Goal: Information Seeking & Learning: Learn about a topic

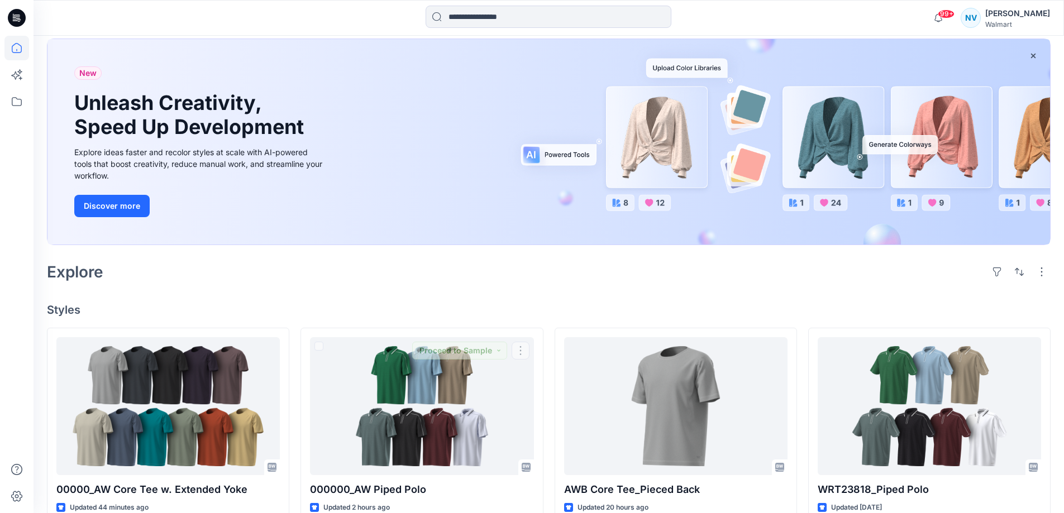
scroll to position [56, 0]
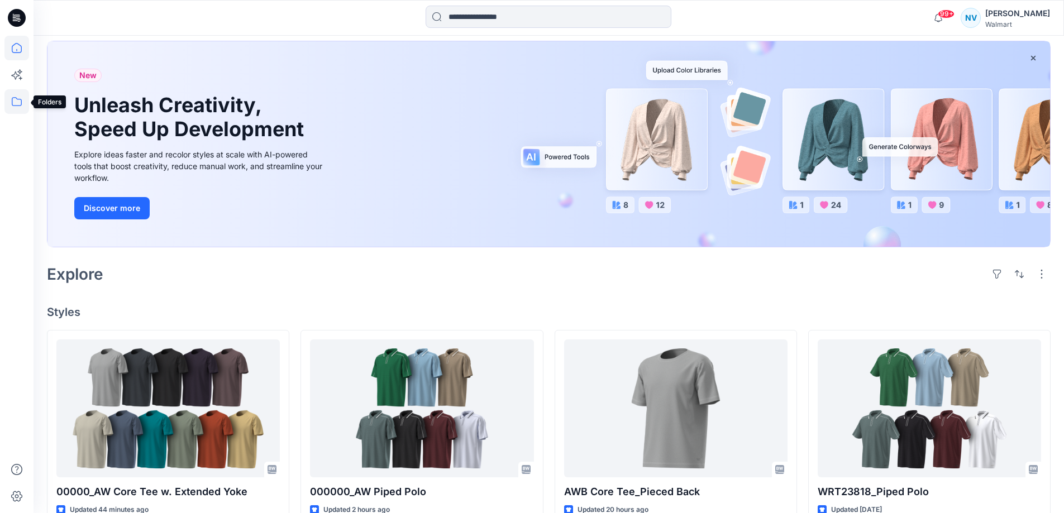
click at [12, 98] on icon at bounding box center [17, 101] width 10 height 9
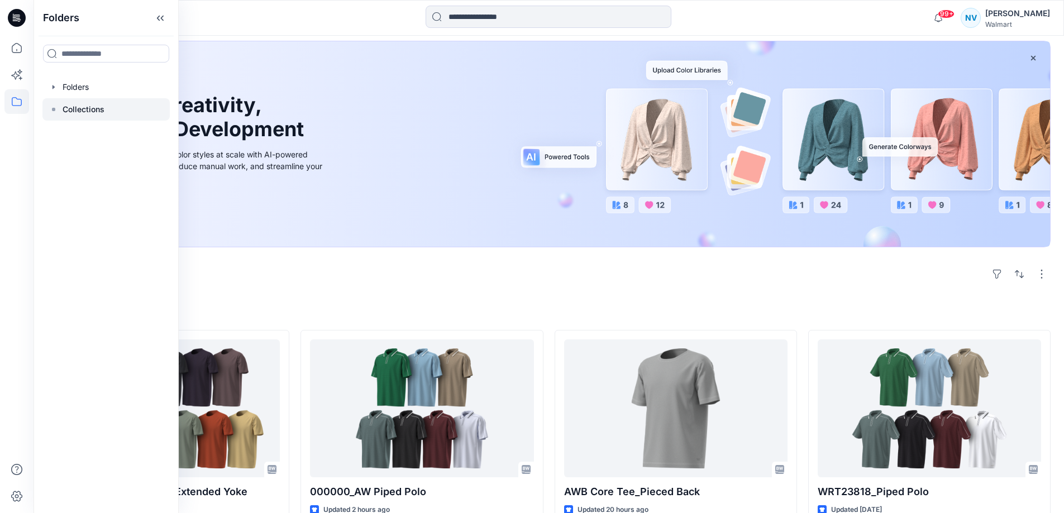
click at [70, 118] on div at bounding box center [105, 109] width 127 height 22
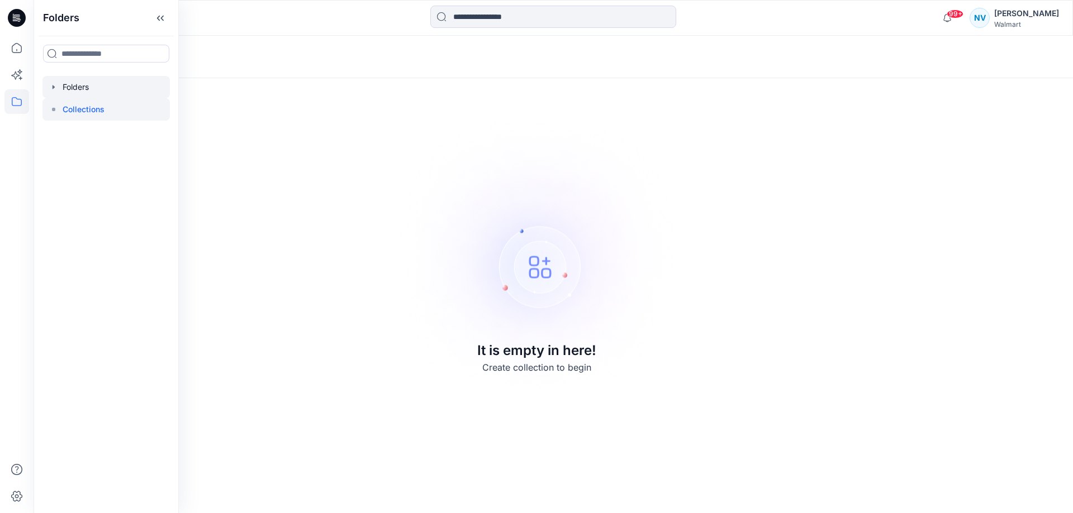
click at [78, 87] on div at bounding box center [105, 87] width 127 height 22
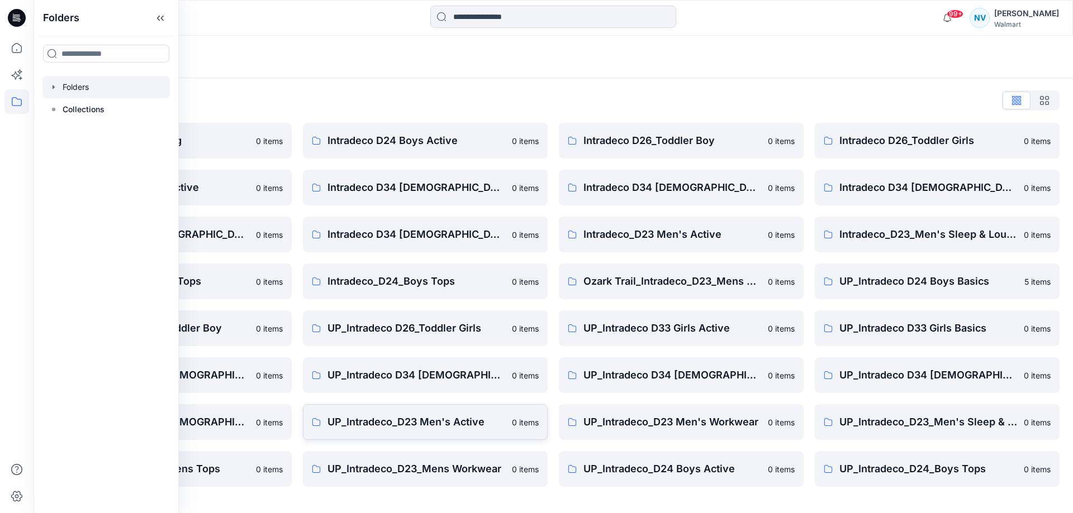
click at [488, 425] on p "UP_Intradeco_D23 Men's Active" at bounding box center [416, 423] width 178 height 16
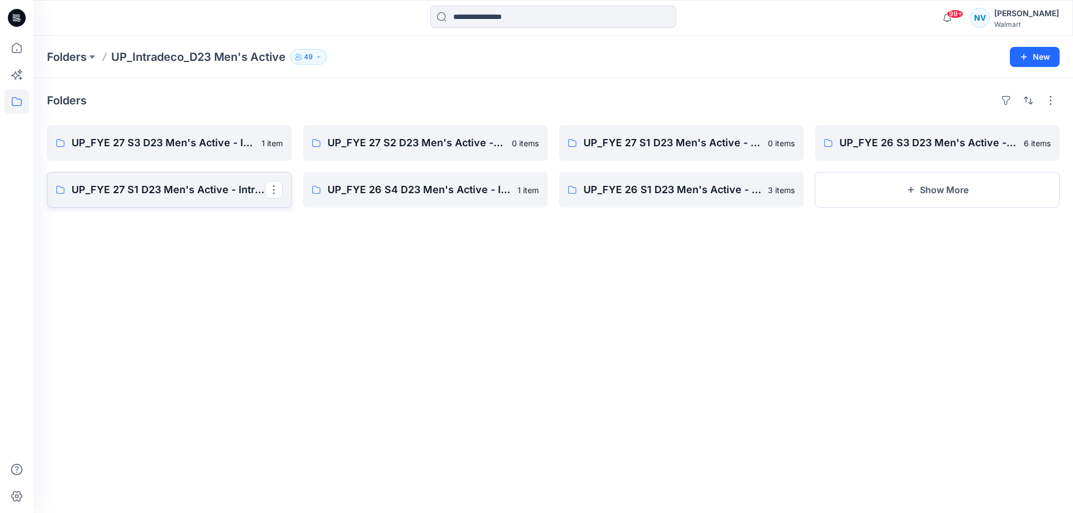
click at [203, 192] on p "UP_FYE 27 S1 D23 Men's Active - Intradeco" at bounding box center [168, 190] width 193 height 16
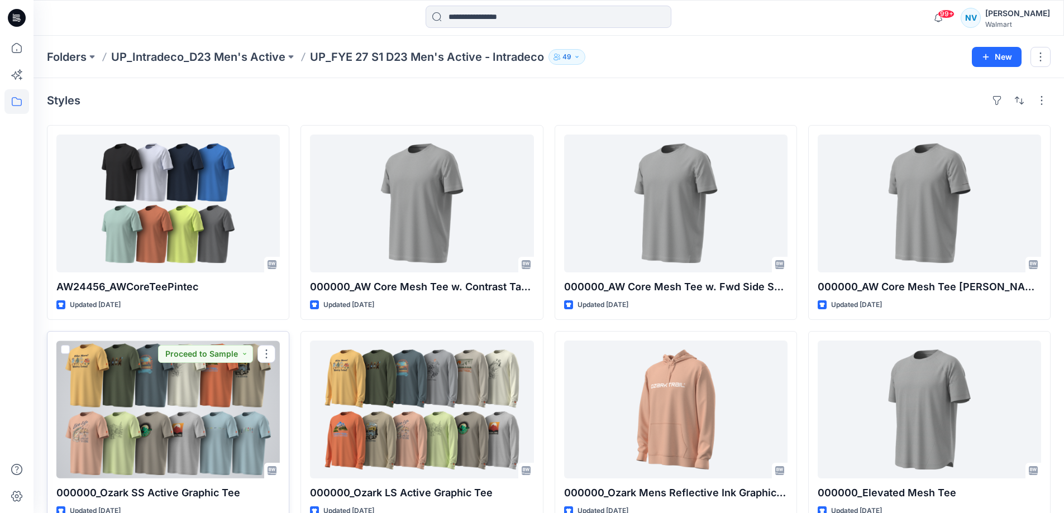
click at [218, 407] on div at bounding box center [167, 410] width 223 height 138
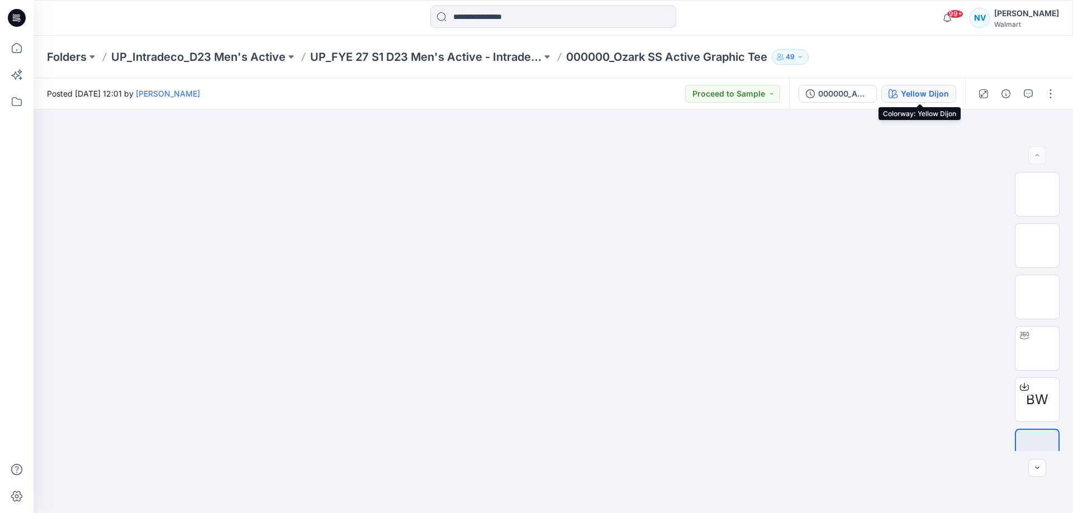
click at [932, 89] on div "Yellow Dijon" at bounding box center [925, 94] width 48 height 12
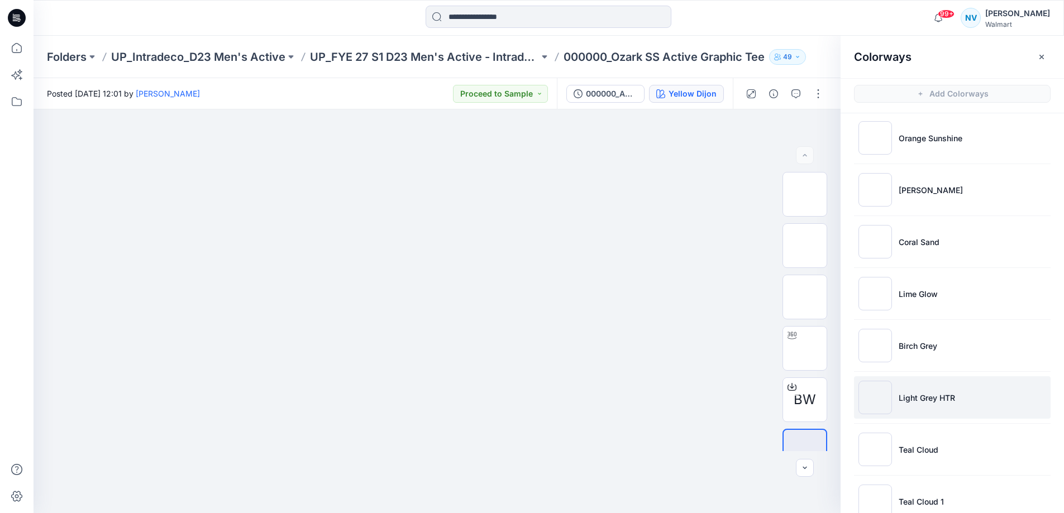
scroll to position [223, 0]
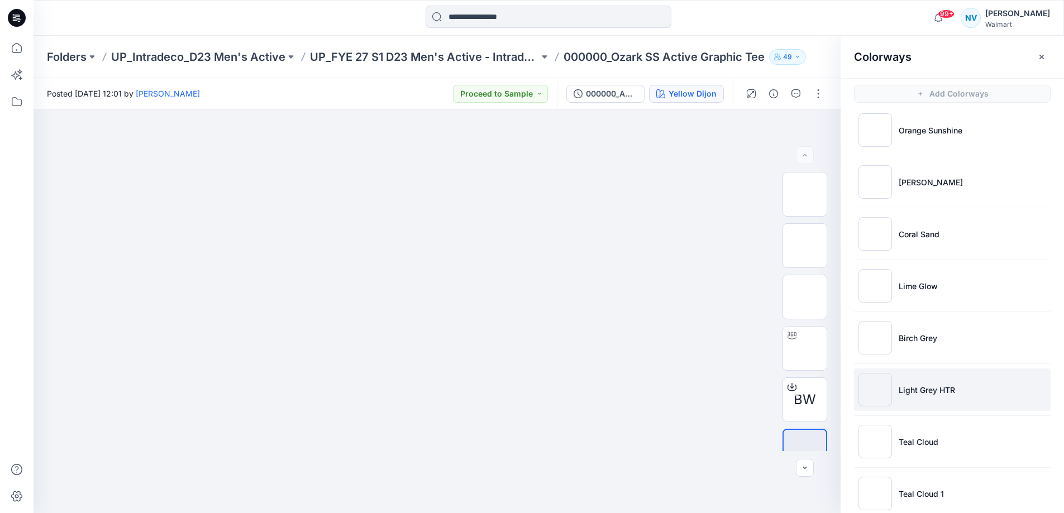
click at [919, 393] on p "Light Grey HTR" at bounding box center [927, 390] width 56 height 12
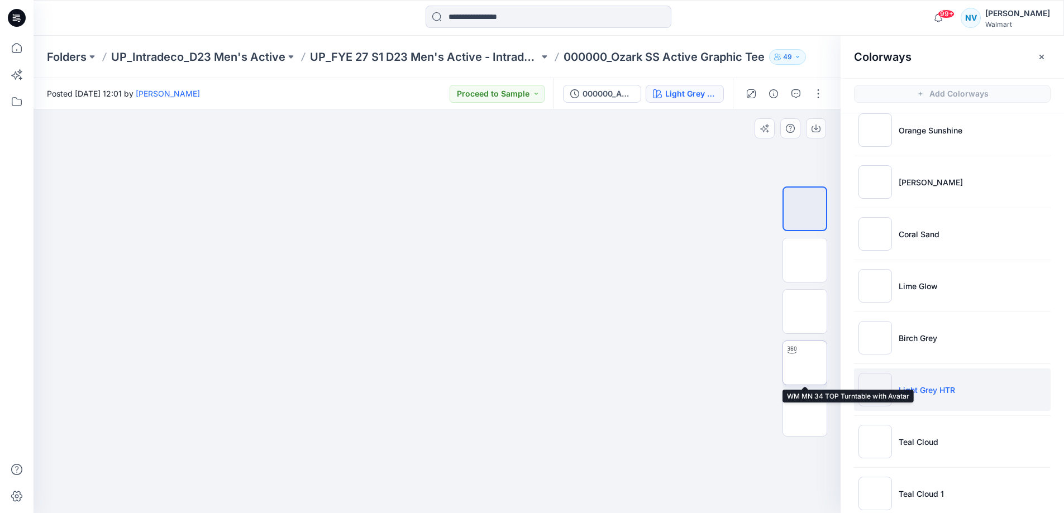
click at [805, 363] on img at bounding box center [805, 363] width 0 height 0
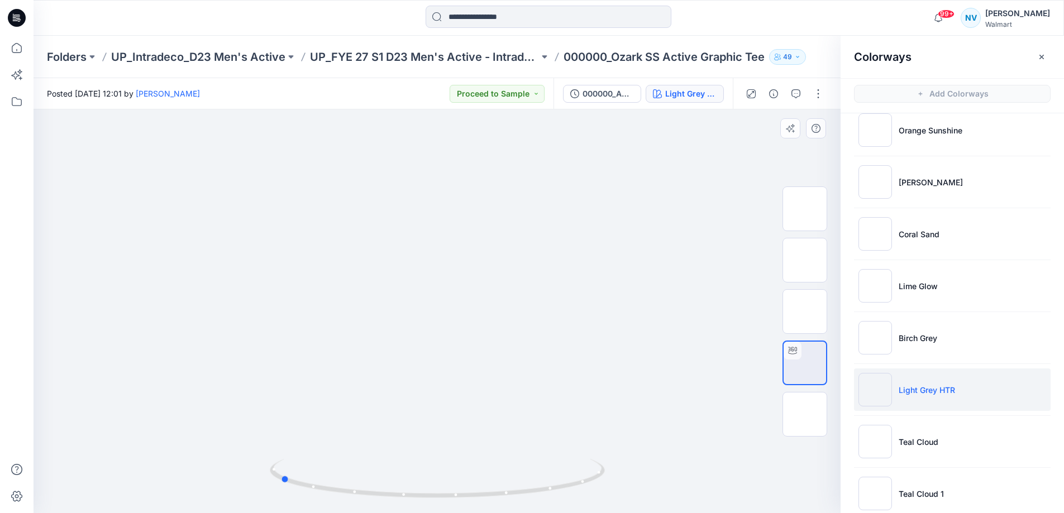
drag, startPoint x: 438, startPoint y: 499, endPoint x: 616, endPoint y: 483, distance: 178.4
click at [616, 483] on div at bounding box center [437, 312] width 807 height 404
